Goal: Communication & Community: Answer question/provide support

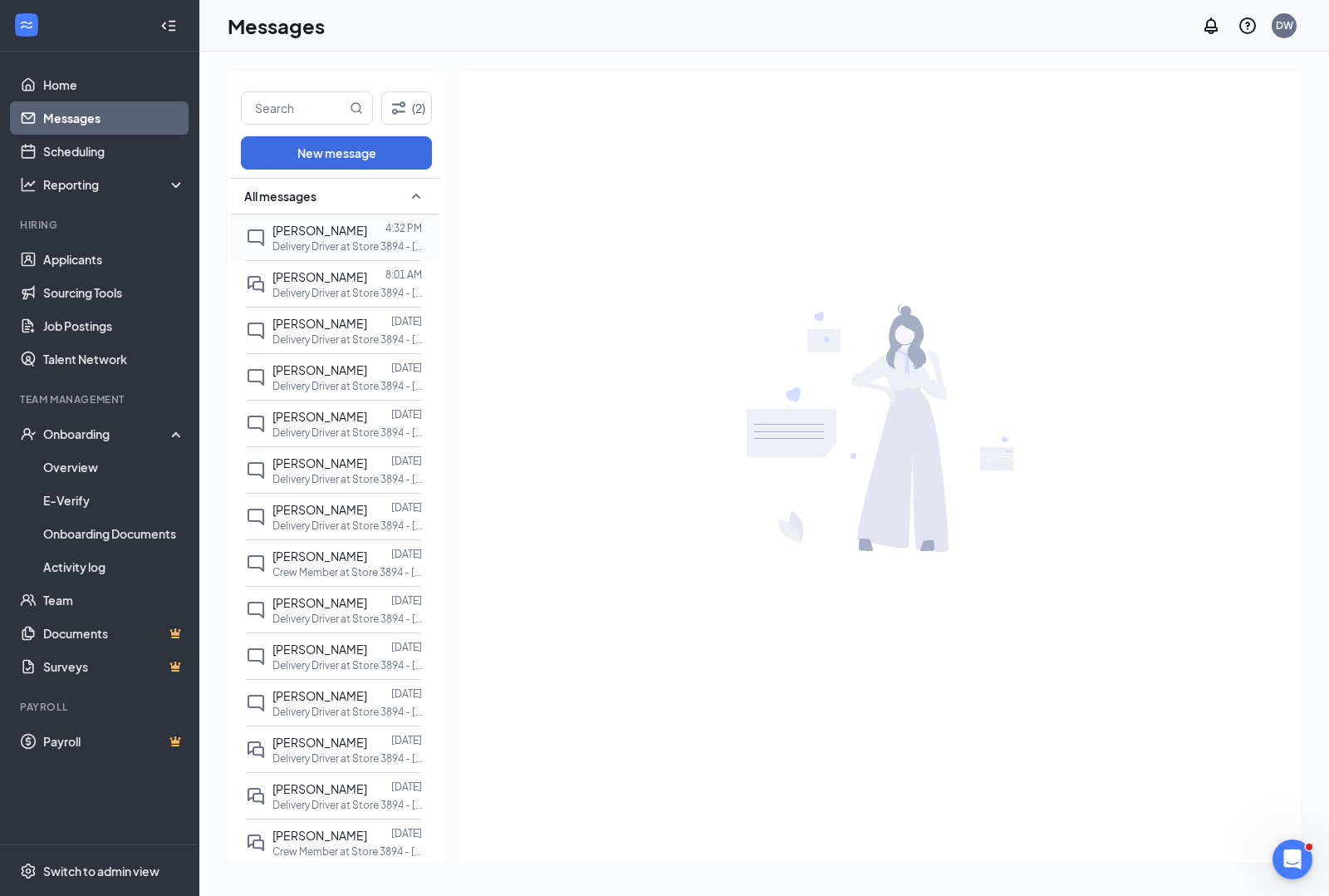
click at [330, 227] on span "[PERSON_NAME]" at bounding box center [319, 230] width 94 height 15
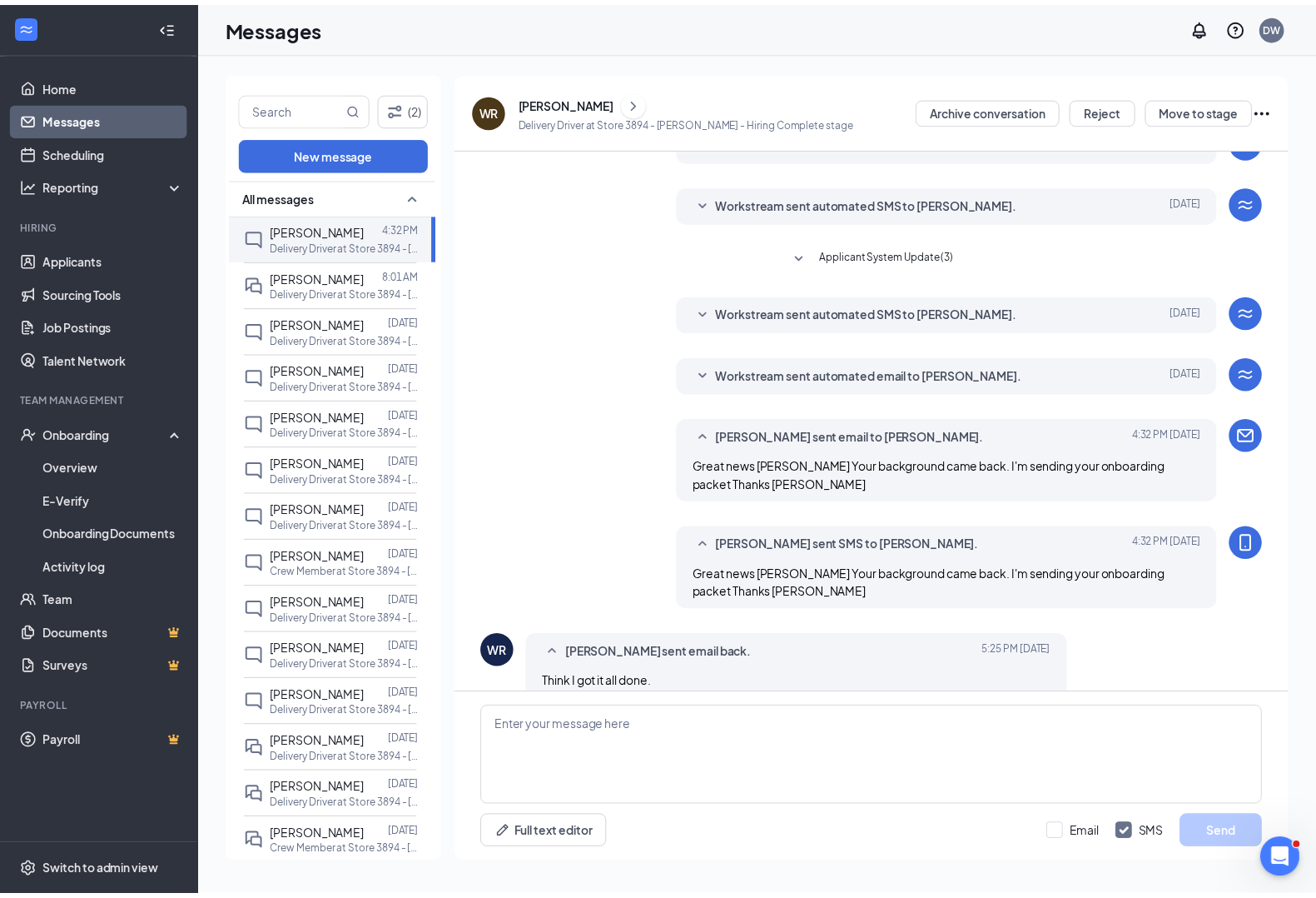
scroll to position [109, 0]
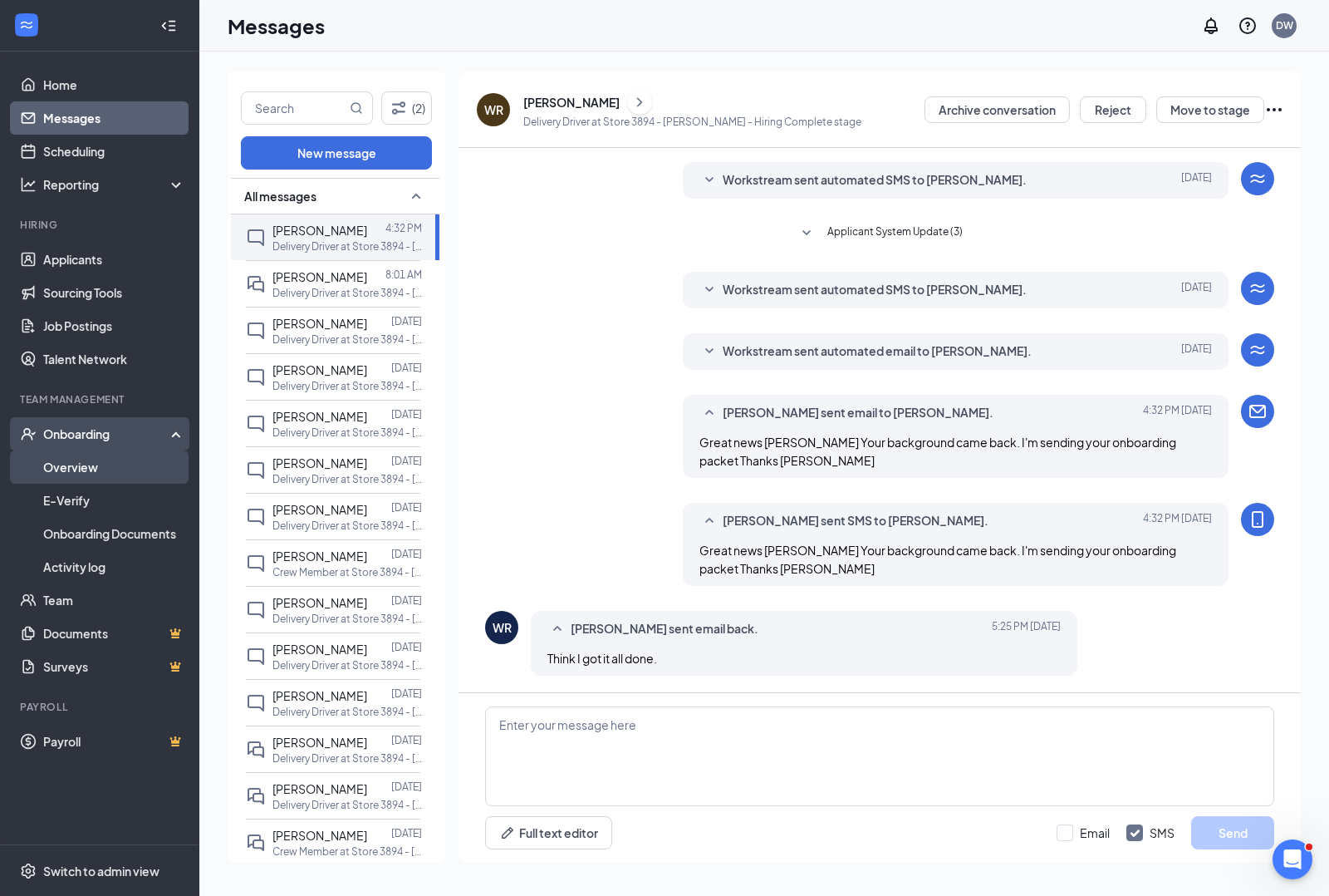
click at [79, 469] on link "Overview" at bounding box center [114, 467] width 142 height 33
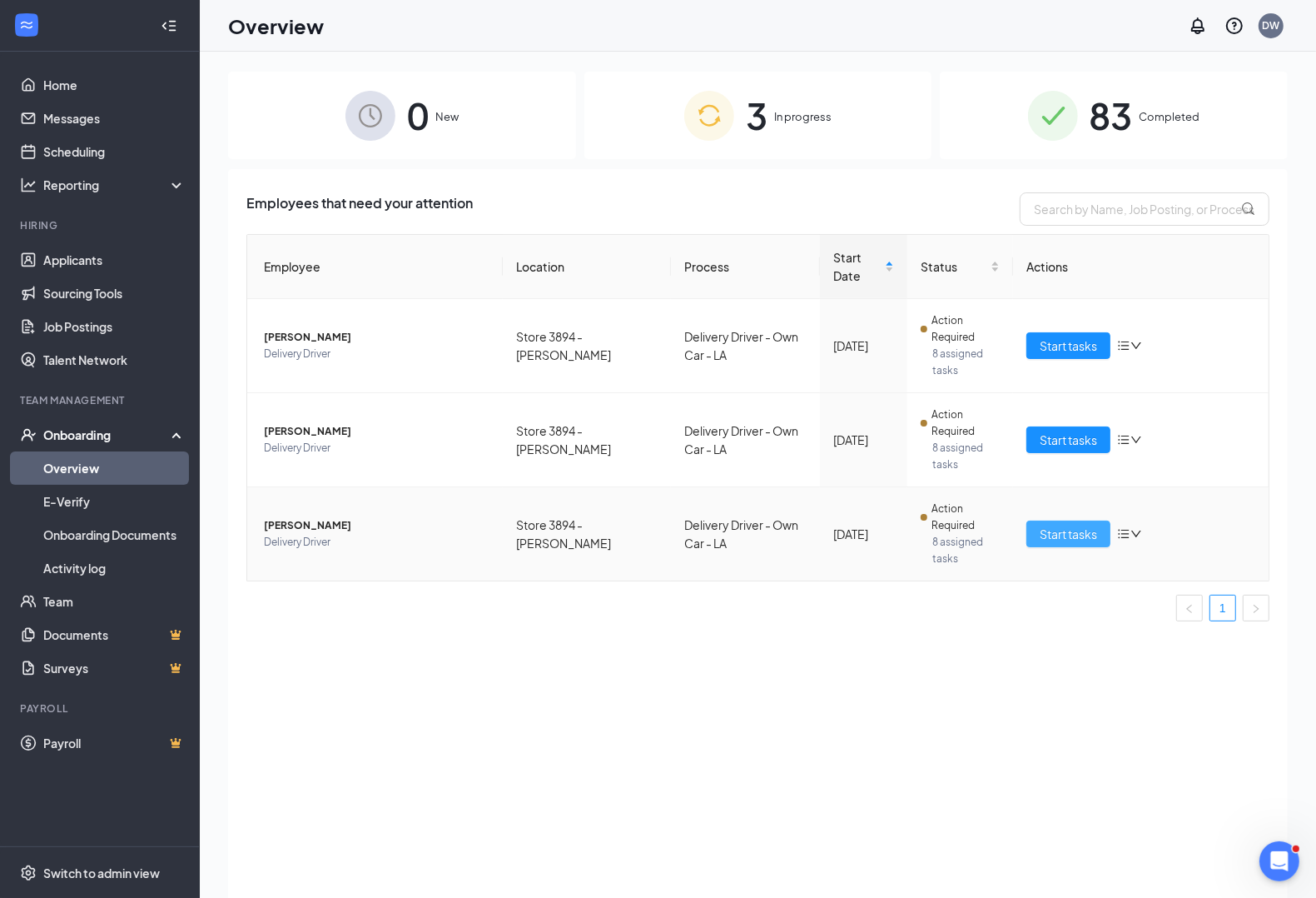
click at [1088, 535] on span "Start tasks" at bounding box center [1068, 533] width 58 height 19
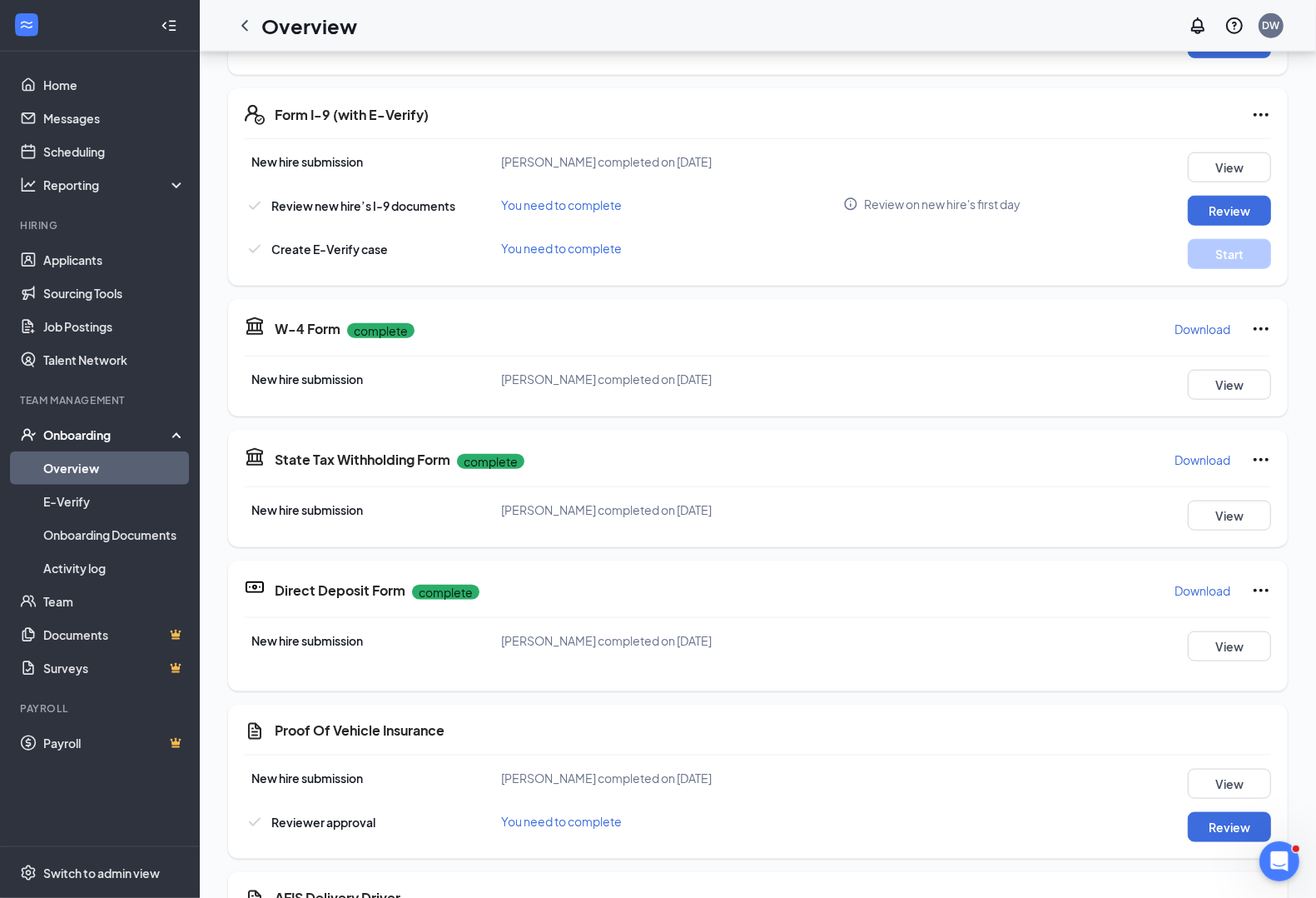
scroll to position [1408, 0]
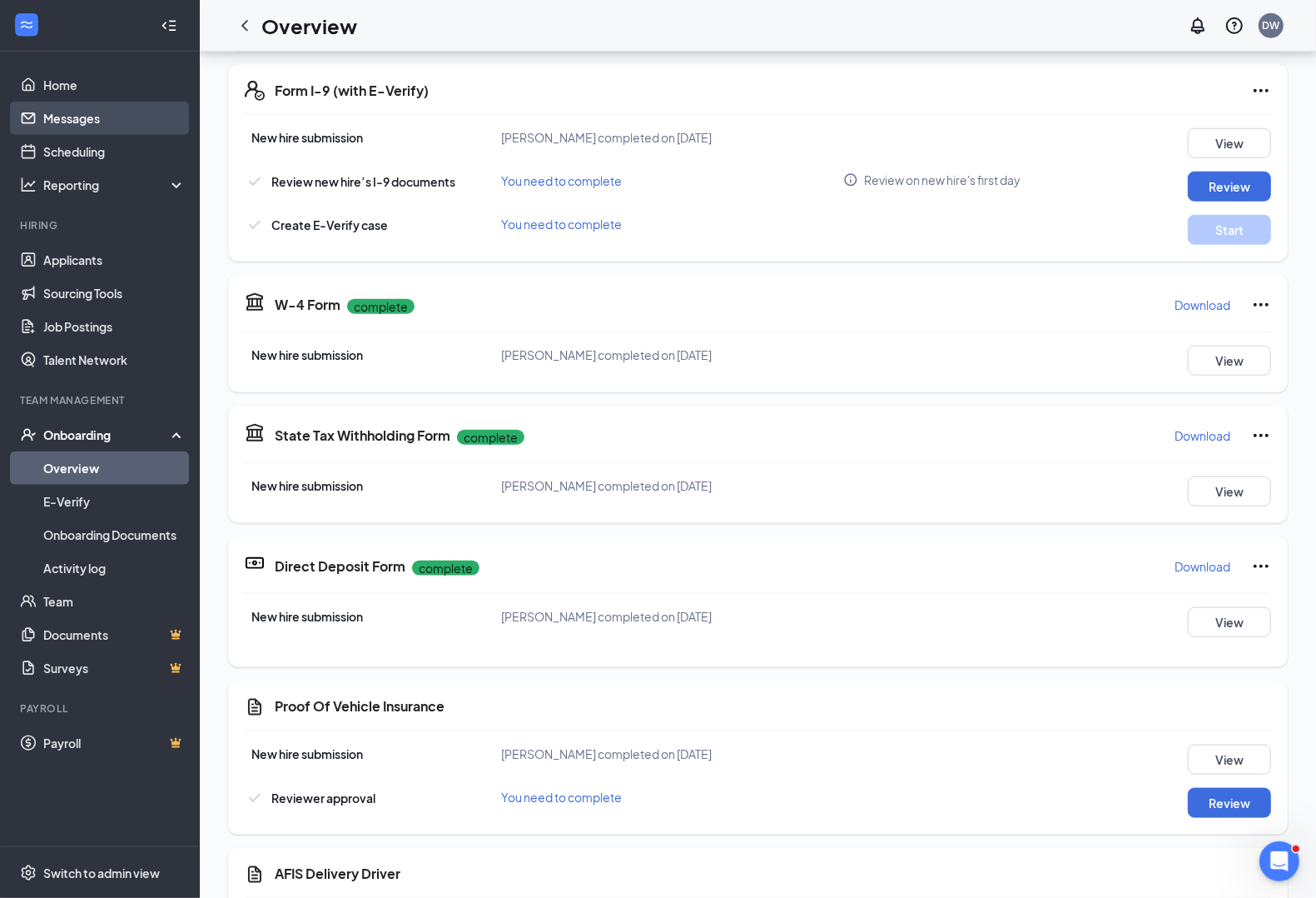
click at [55, 119] on link "Messages" at bounding box center [114, 118] width 142 height 33
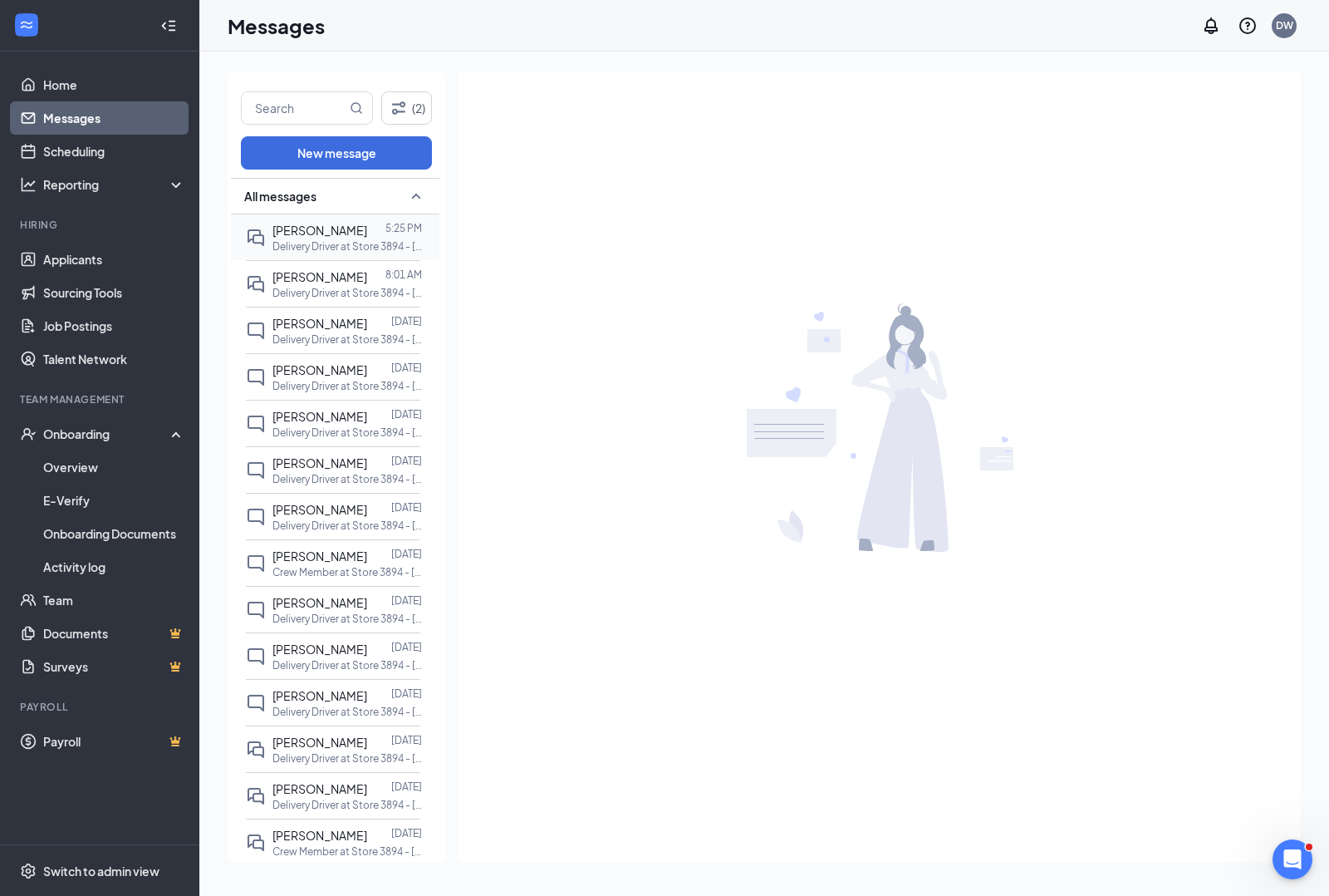
click at [285, 241] on p "Delivery Driver at Store 3894 - [PERSON_NAME]" at bounding box center [347, 246] width 150 height 15
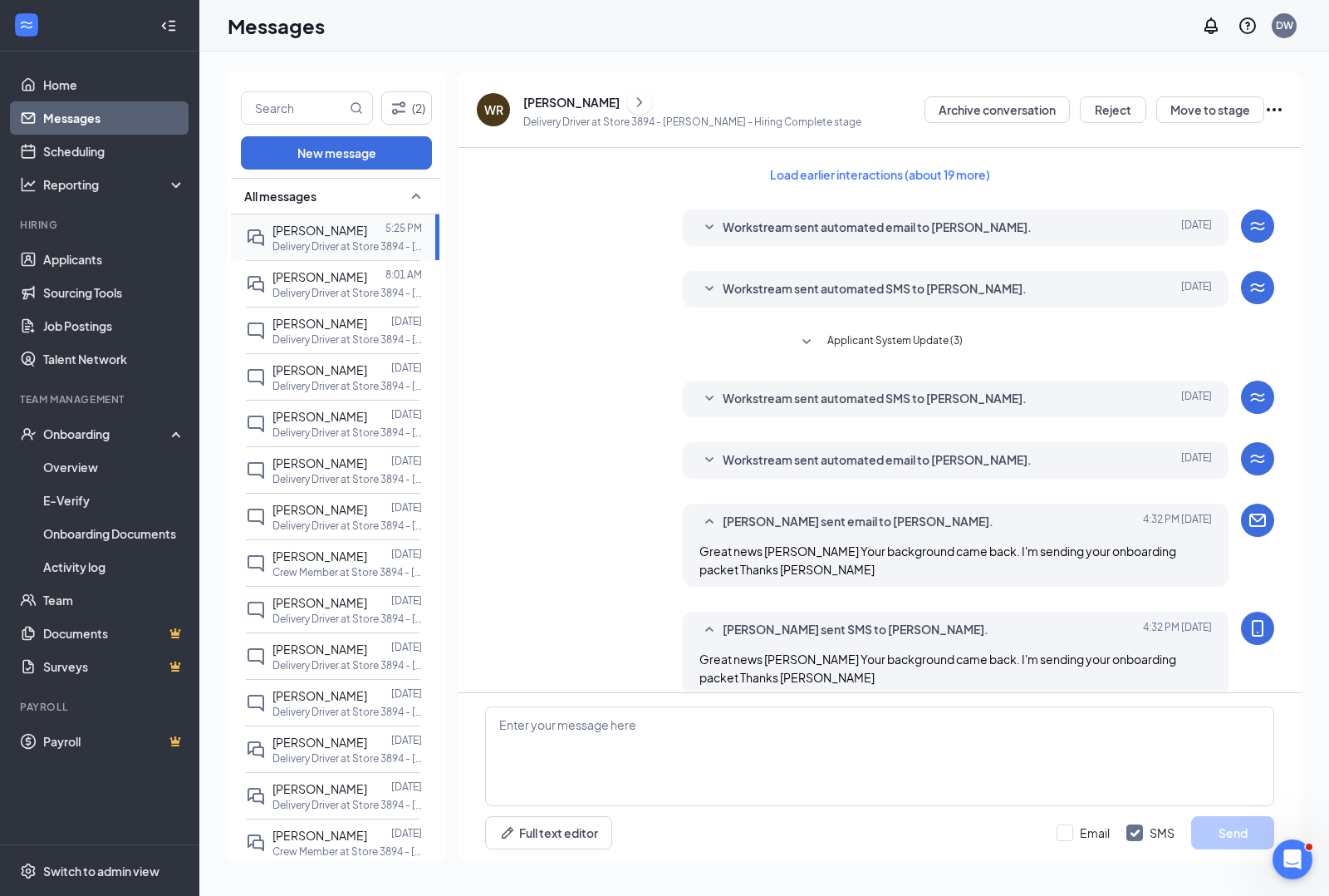
scroll to position [109, 0]
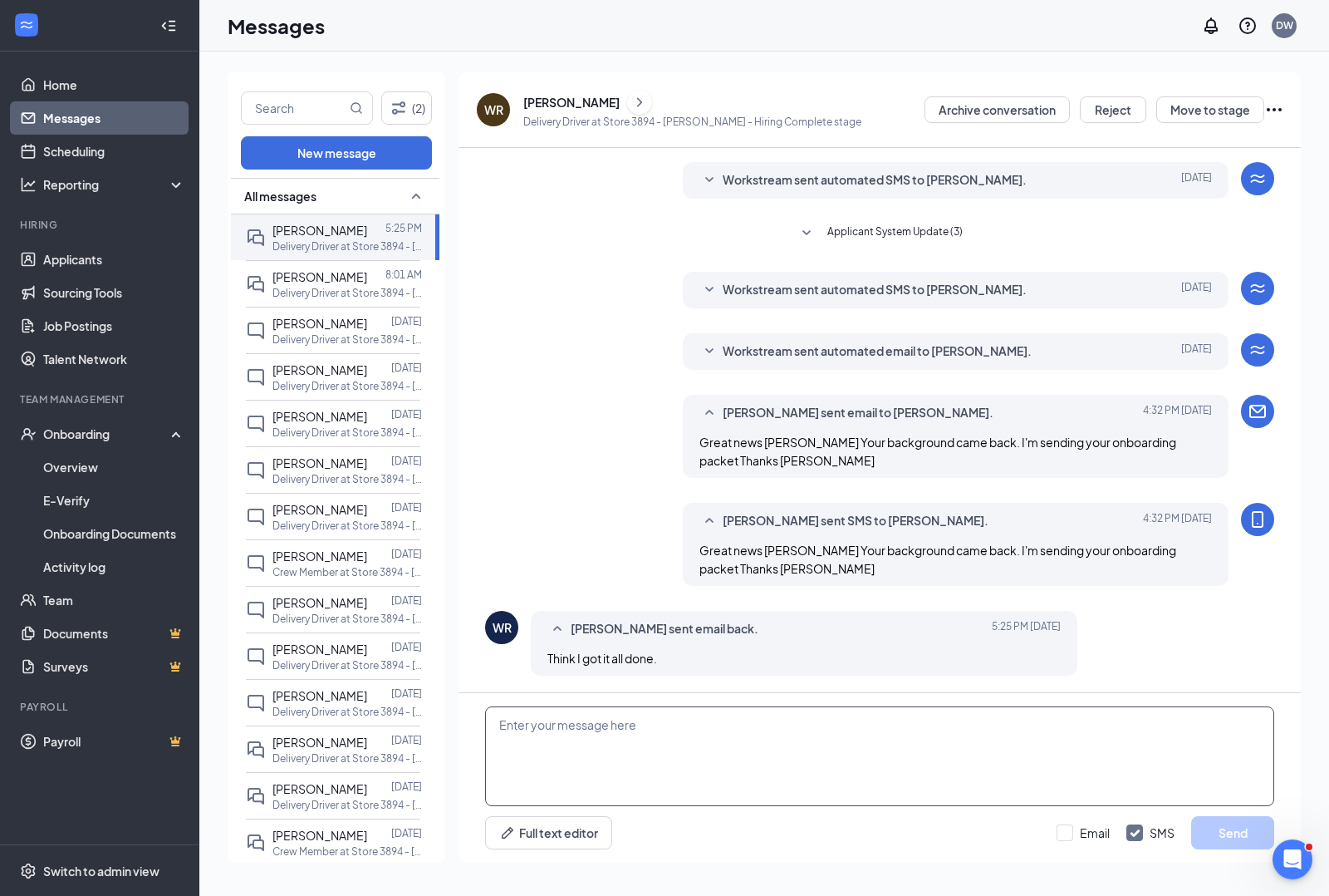
click at [570, 760] on textarea at bounding box center [880, 756] width 789 height 99
type textarea "f"
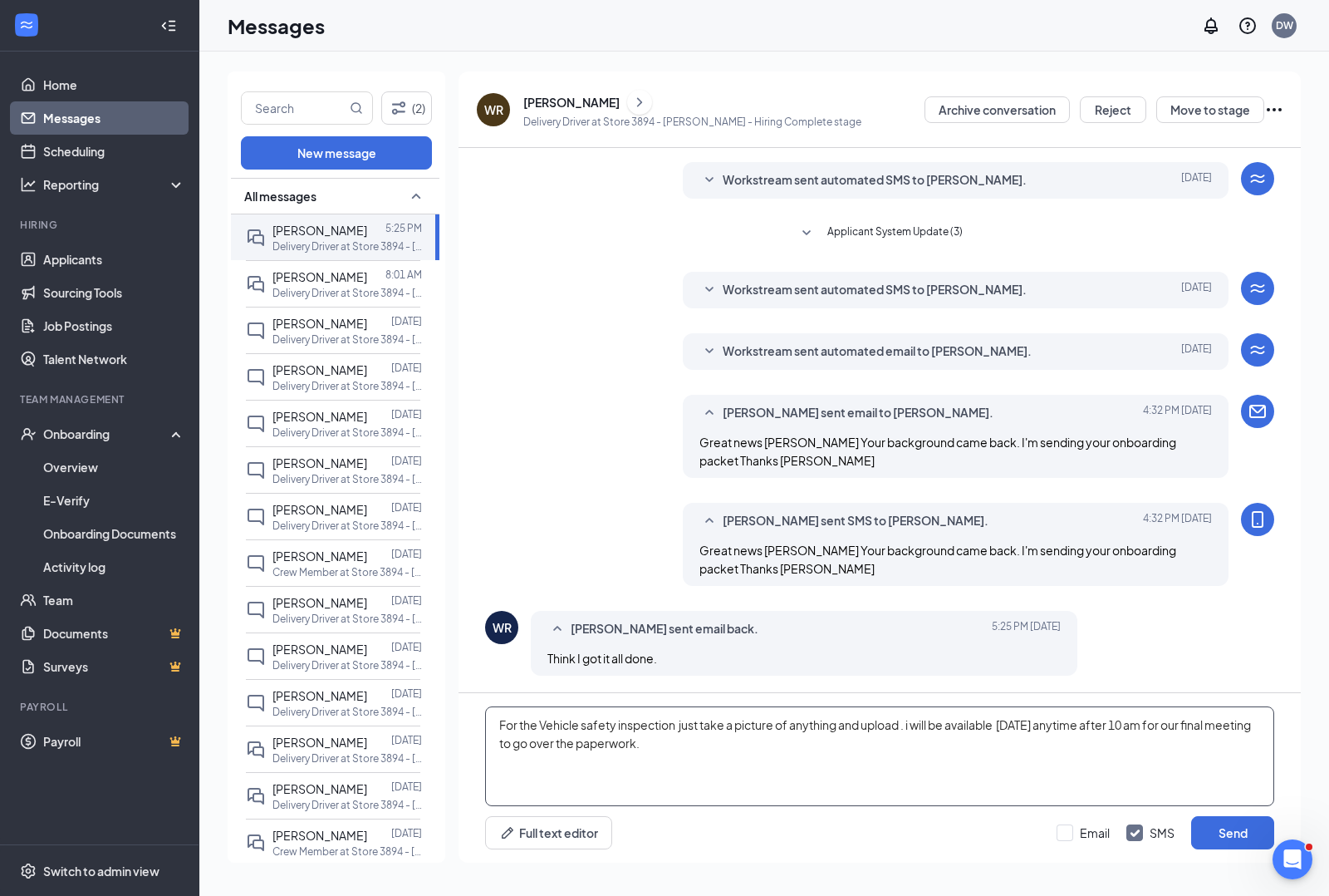
click at [915, 723] on textarea "For the Vehicle safety inspection just take a picture of anything and upload . …" at bounding box center [880, 756] width 789 height 99
type textarea "For the Vehicle safety inspection just take a picture of anything and upload . …"
click at [1064, 829] on input "Email" at bounding box center [1083, 832] width 54 height 17
checkbox input "true"
click at [1242, 833] on button "Send" at bounding box center [1233, 833] width 83 height 33
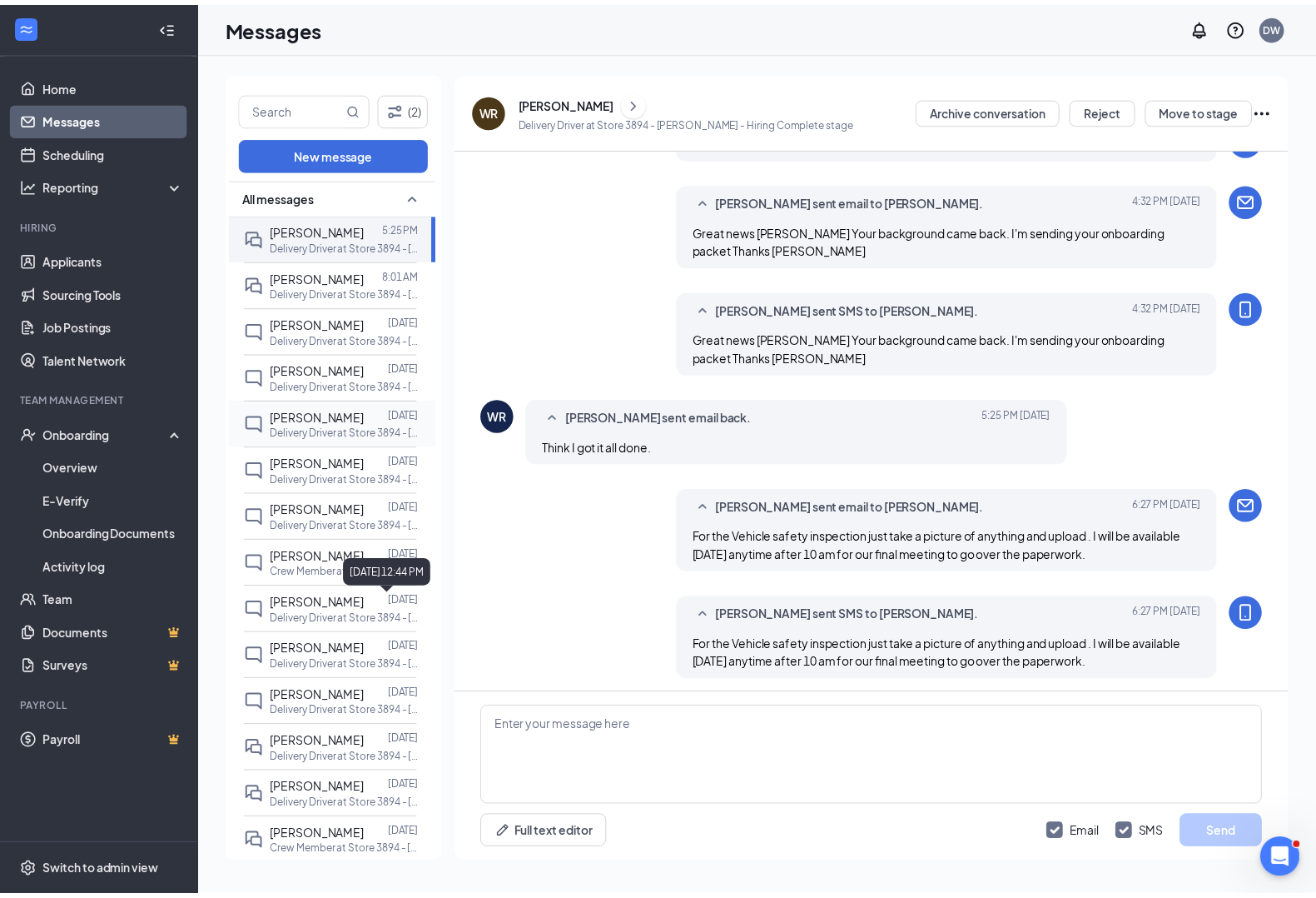
scroll to position [326, 0]
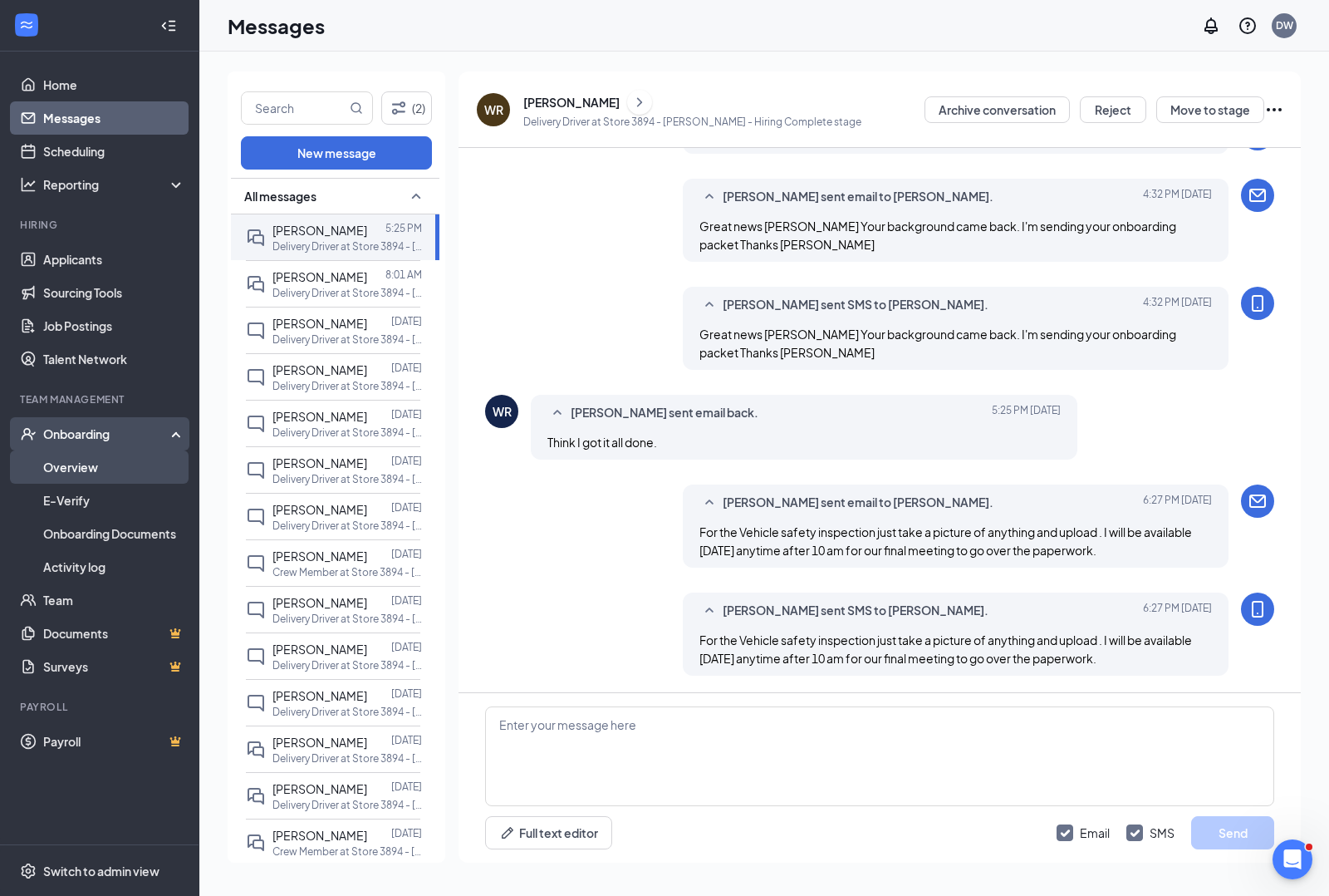
click at [71, 471] on link "Overview" at bounding box center [114, 467] width 142 height 33
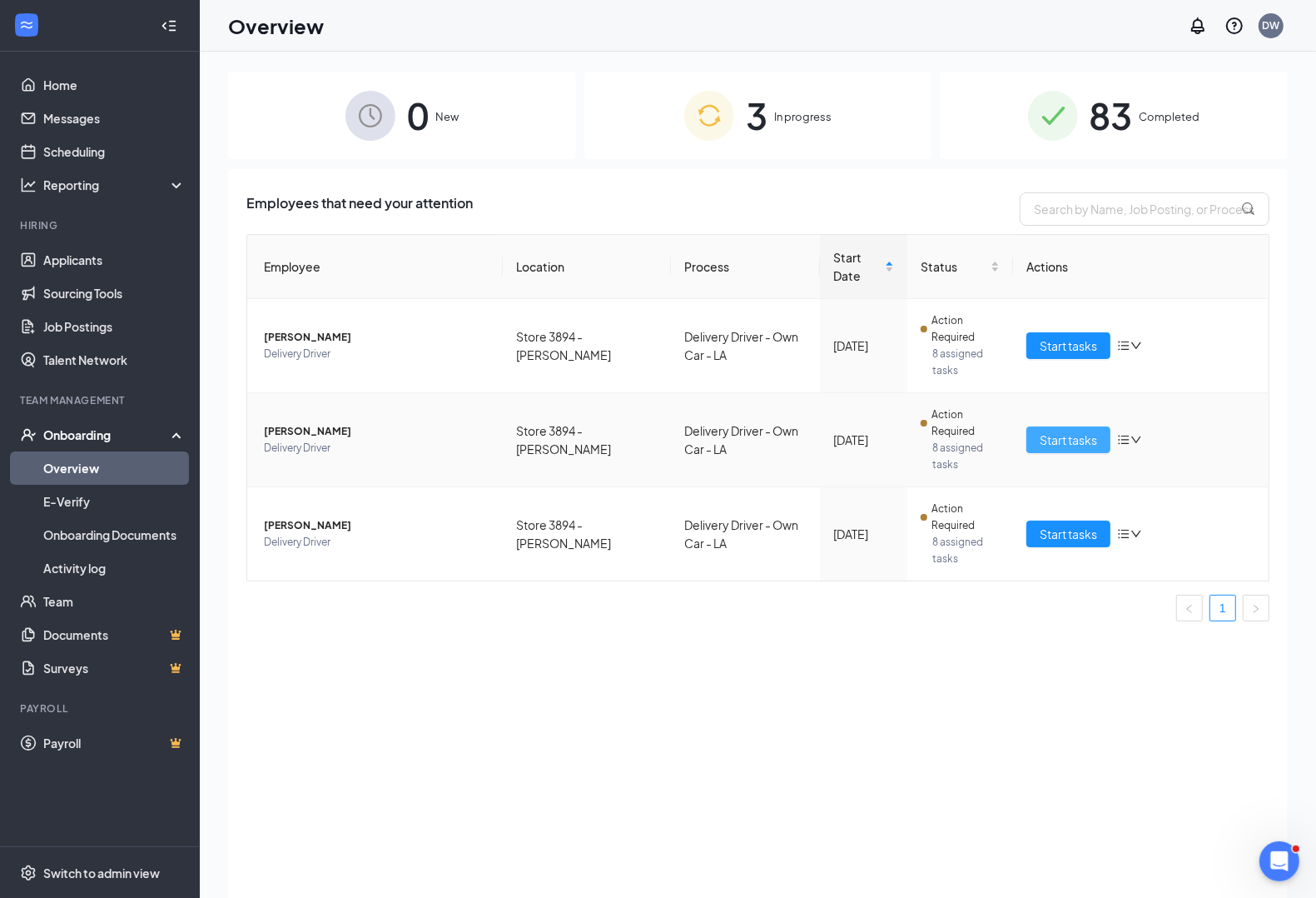
click at [1059, 440] on span "Start tasks" at bounding box center [1068, 439] width 58 height 19
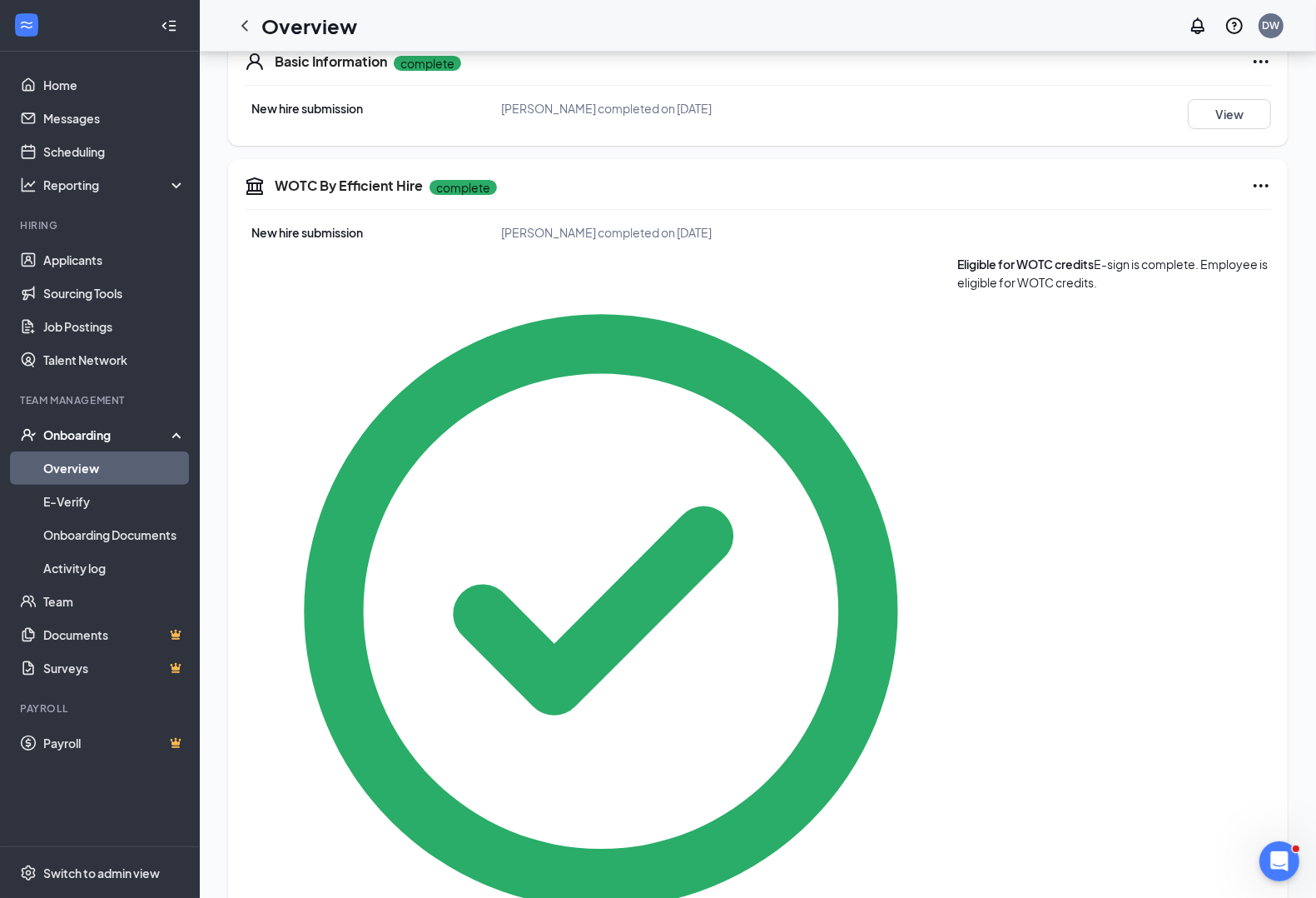
scroll to position [208, 0]
